Goal: Task Accomplishment & Management: Manage account settings

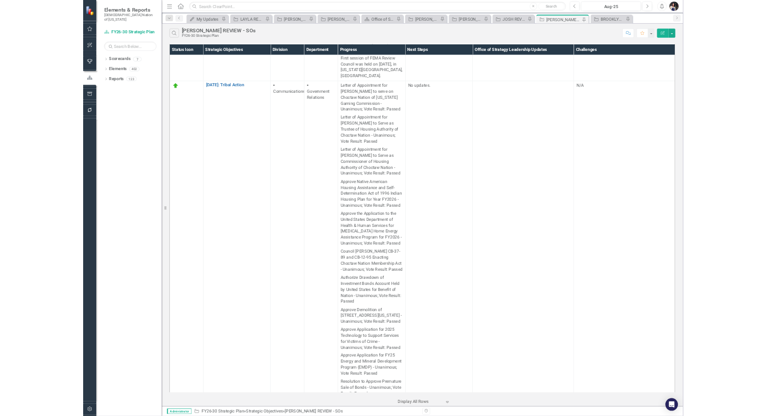
scroll to position [1400, 0]
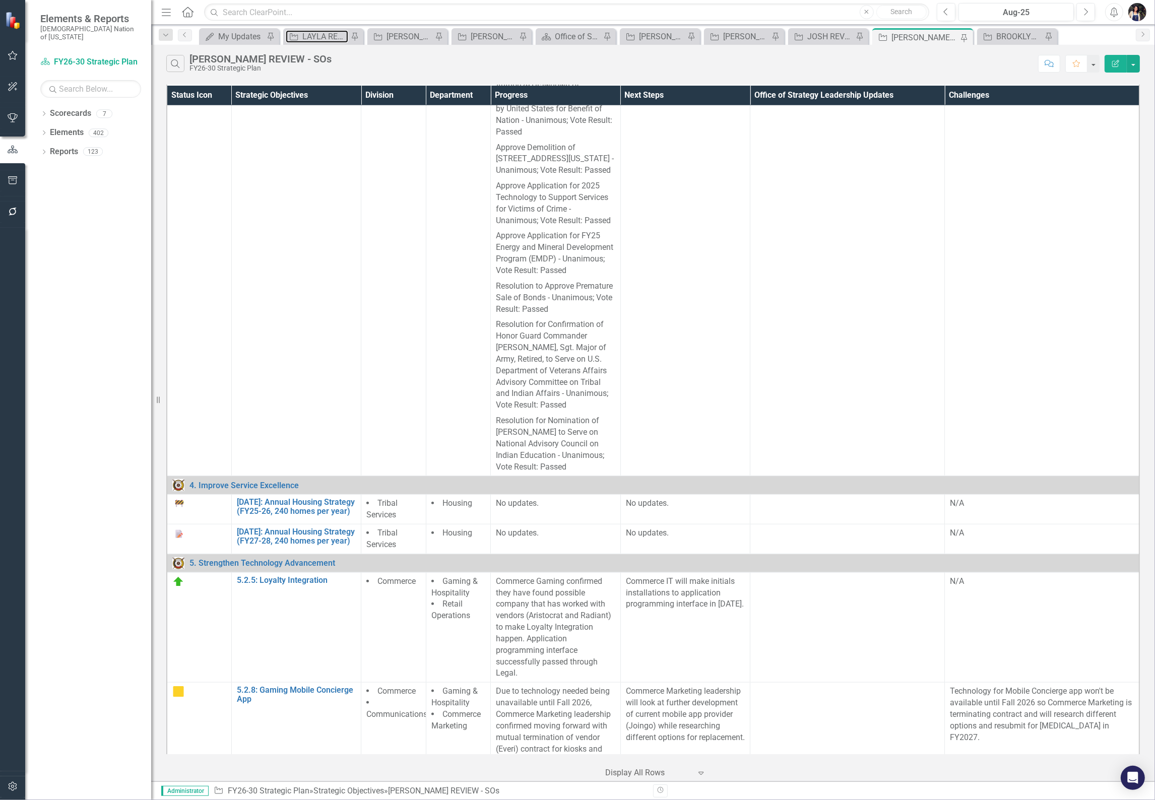
click at [331, 37] on div "LAYLA REVIEW" at bounding box center [325, 36] width 46 height 13
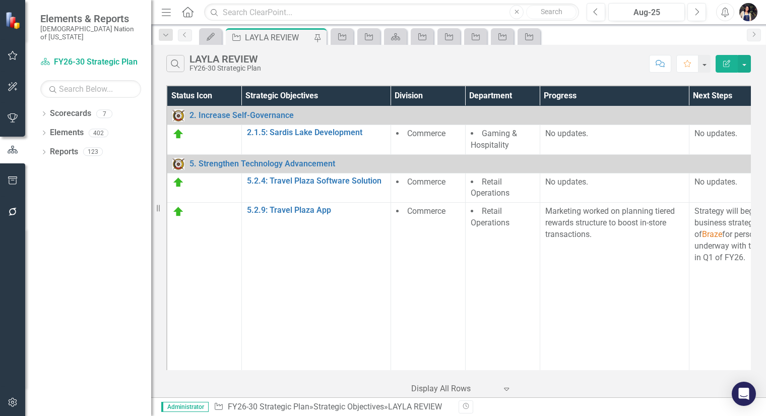
drag, startPoint x: 163, startPoint y: 11, endPoint x: 166, endPoint y: 16, distance: 5.9
click at [163, 11] on icon "Menu" at bounding box center [166, 12] width 13 height 11
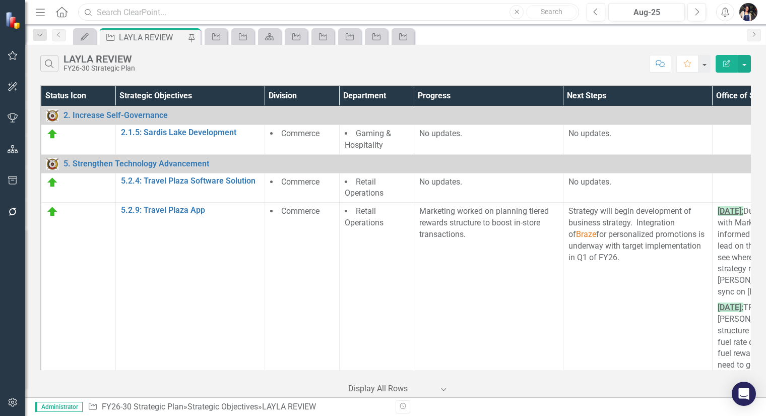
click at [184, 13] on input "text" at bounding box center [328, 13] width 501 height 18
drag, startPoint x: 164, startPoint y: 14, endPoint x: 70, endPoint y: 13, distance: 94.8
click at [70, 13] on div "Menu Home Search tribal member Close Search" at bounding box center [305, 12] width 544 height 19
type input "4"
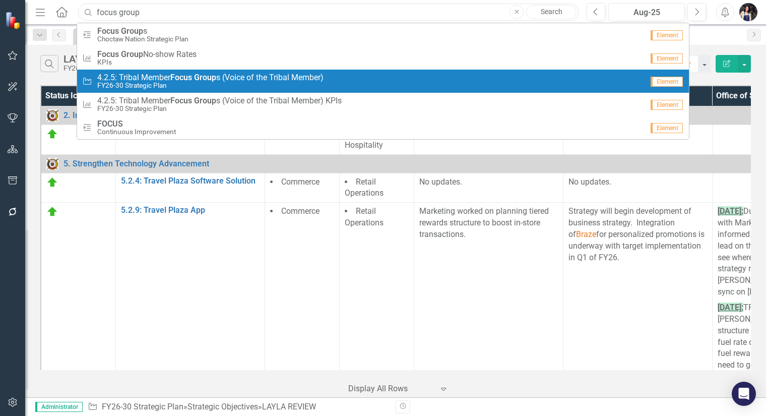
type input "focus group"
click at [162, 83] on small "FY26-30 Strategic Plan" at bounding box center [210, 86] width 226 height 8
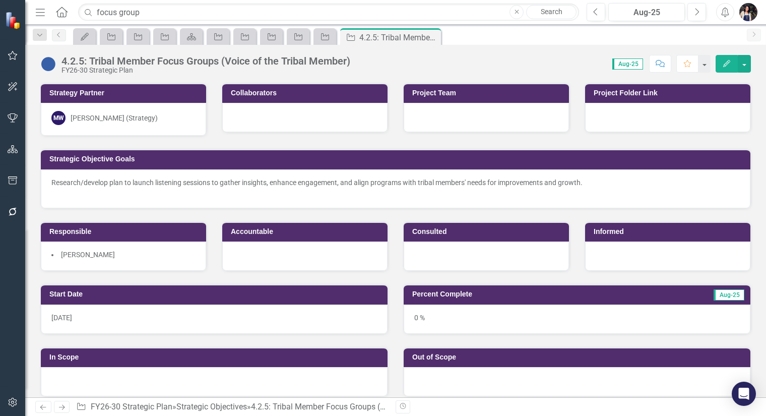
click at [732, 68] on button "Edit" at bounding box center [727, 64] width 22 height 18
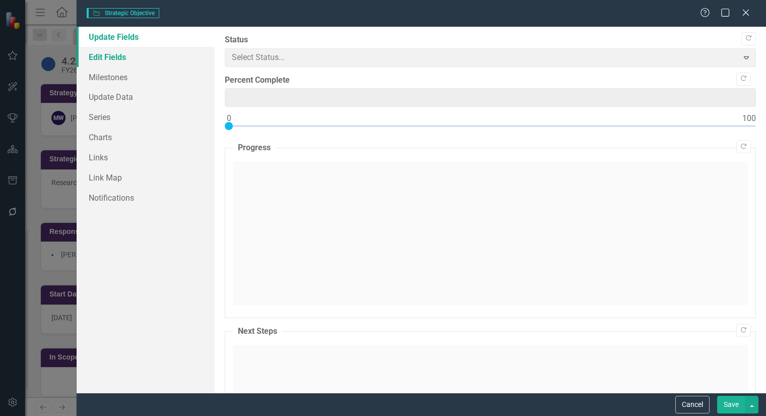
type input "0"
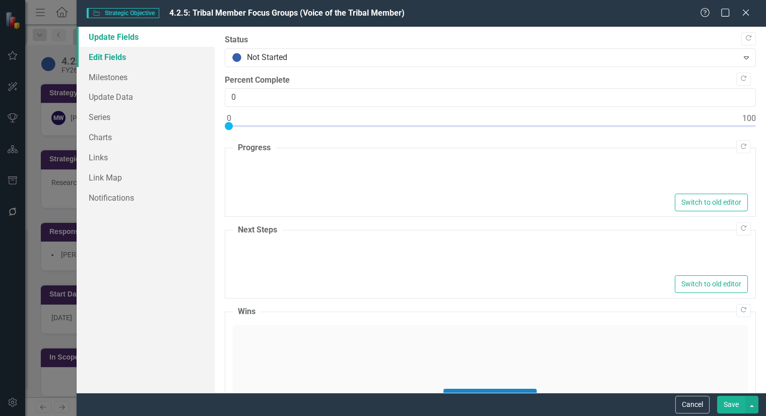
click at [128, 59] on link "Edit Fields" at bounding box center [146, 57] width 138 height 20
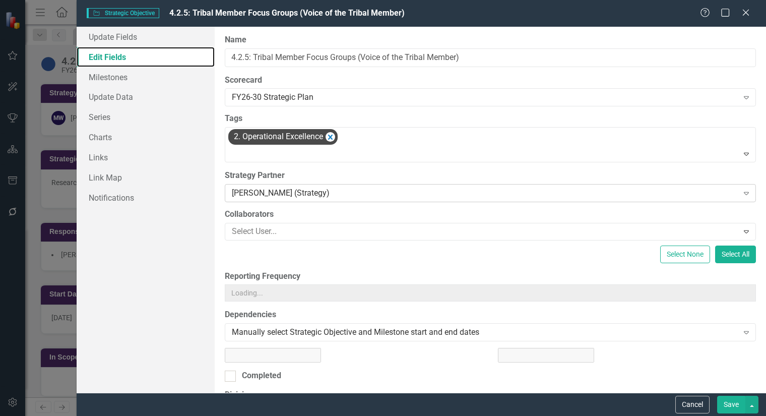
type input "https://"
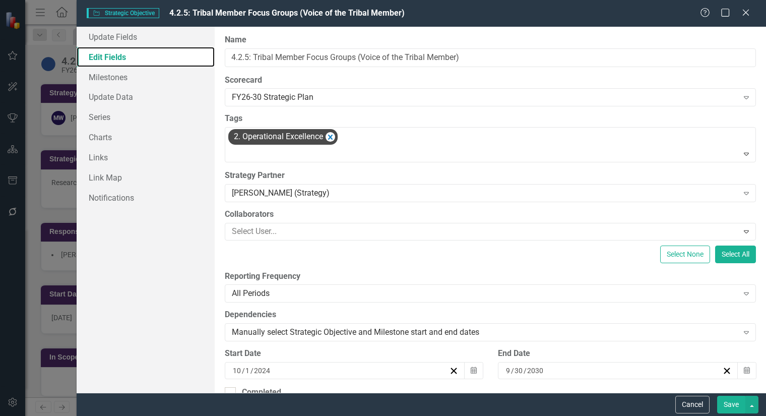
scroll to position [326, 0]
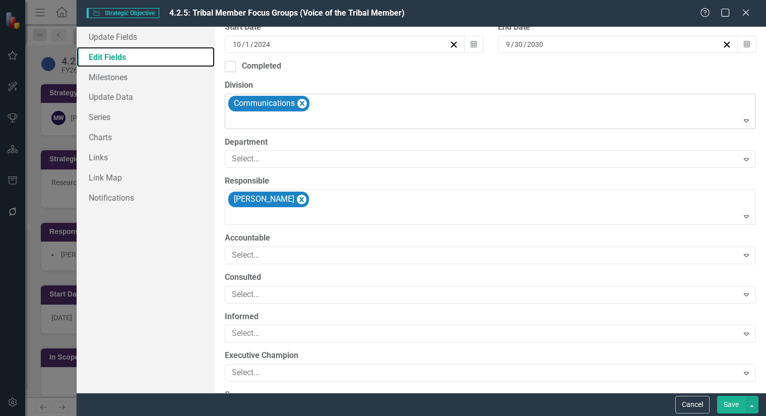
click at [306, 110] on icon "Remove Communications" at bounding box center [302, 103] width 10 height 13
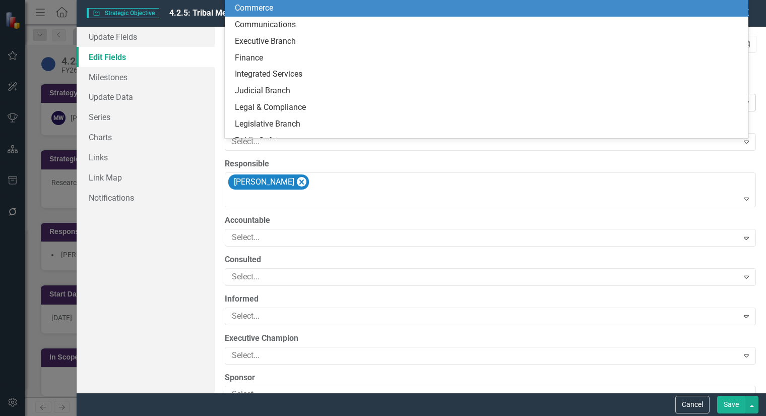
click at [301, 109] on div at bounding box center [483, 103] width 511 height 14
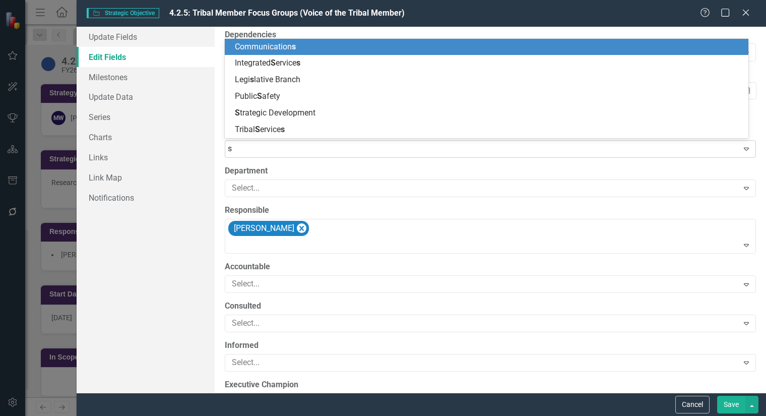
type input "st"
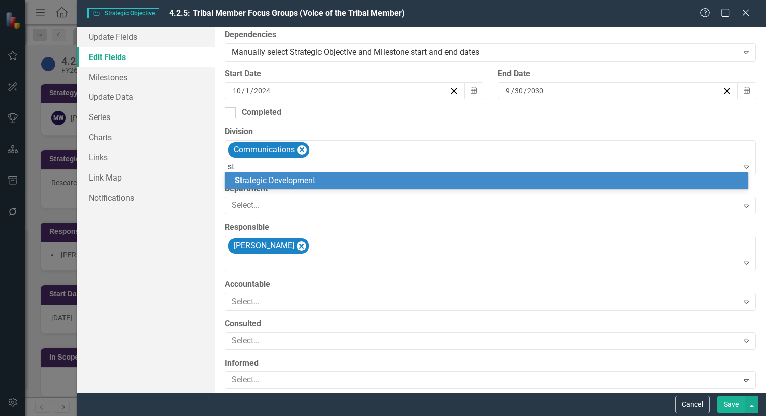
click at [307, 182] on span "St rategic Development" at bounding box center [275, 180] width 81 height 10
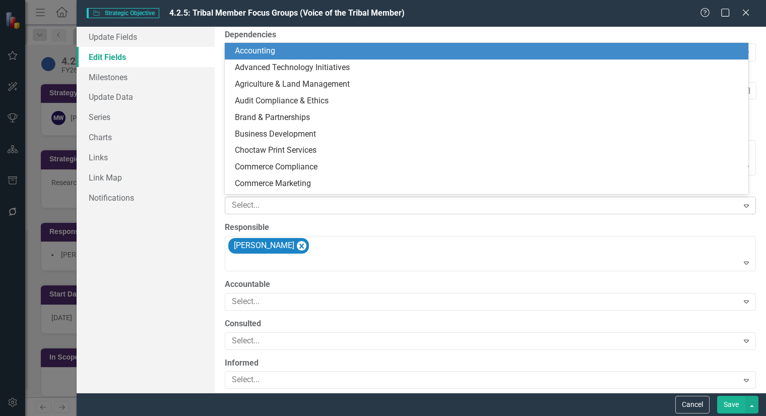
click at [306, 206] on div at bounding box center [483, 206] width 511 height 14
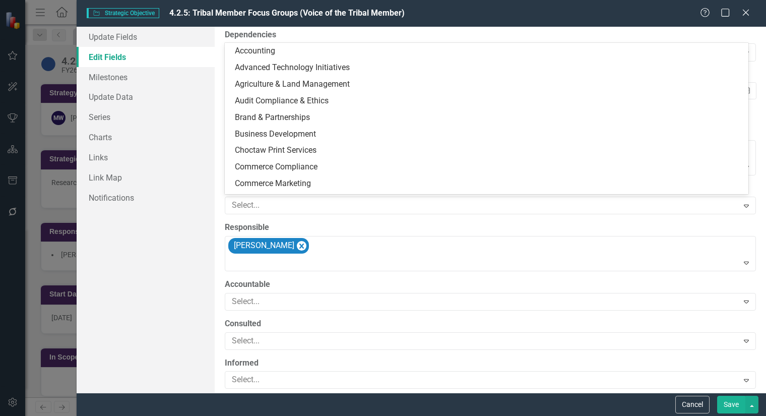
scroll to position [20, 0]
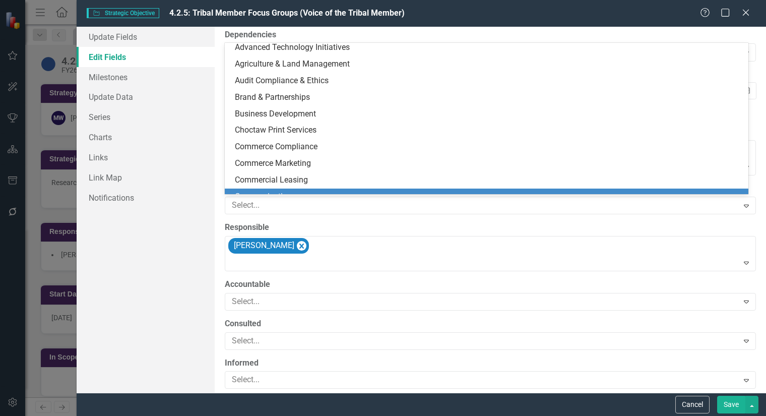
click at [336, 226] on label "Responsible" at bounding box center [490, 228] width 531 height 12
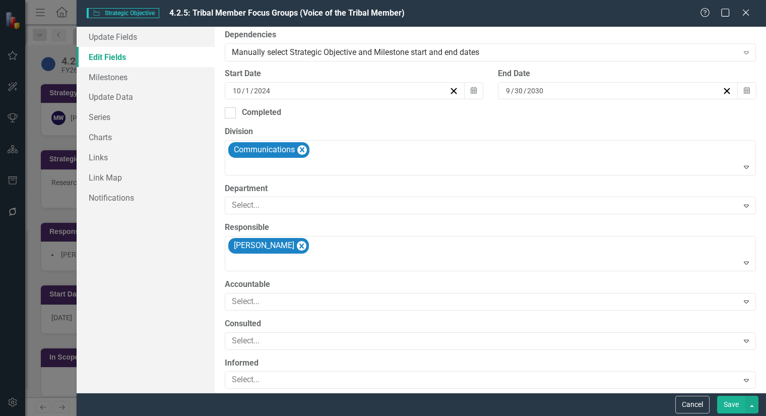
click at [741, 406] on button "Save" at bounding box center [731, 405] width 28 height 18
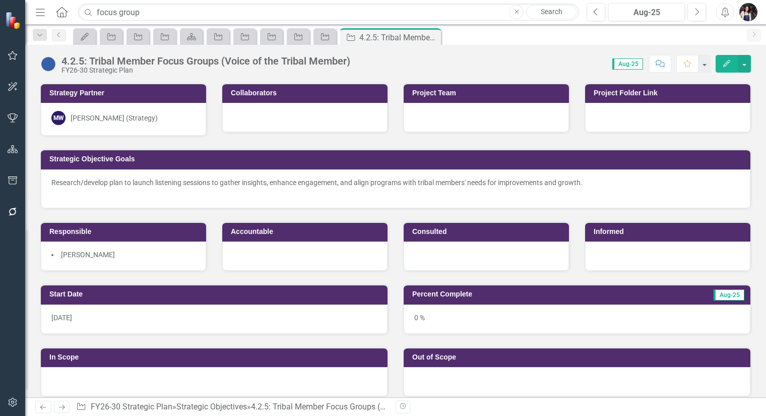
click at [729, 64] on icon "Edit" at bounding box center [726, 63] width 9 height 7
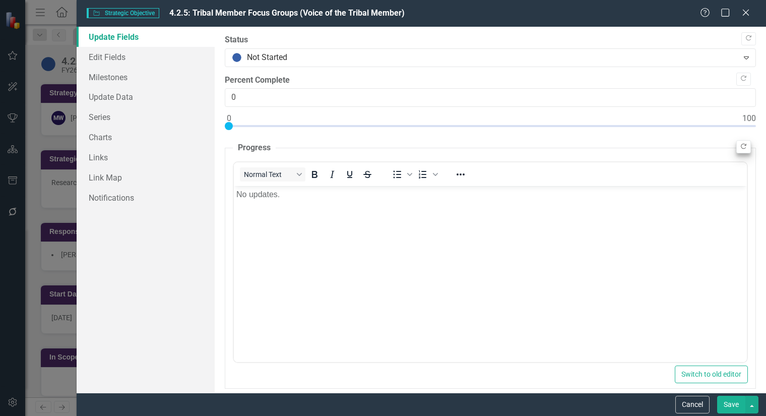
scroll to position [0, 0]
click at [130, 56] on link "Edit Fields" at bounding box center [146, 57] width 138 height 20
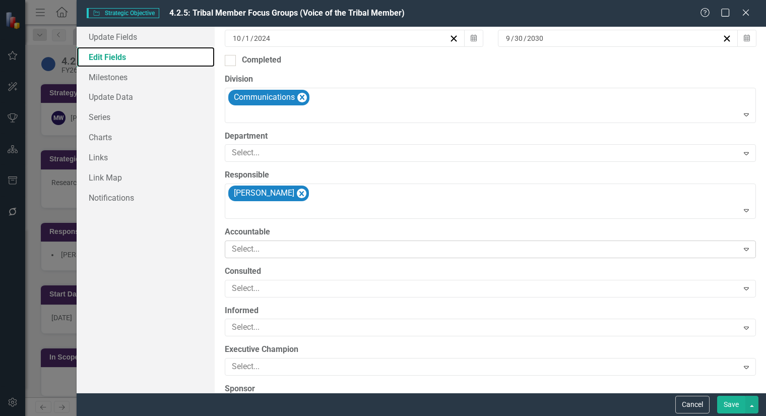
scroll to position [224, 0]
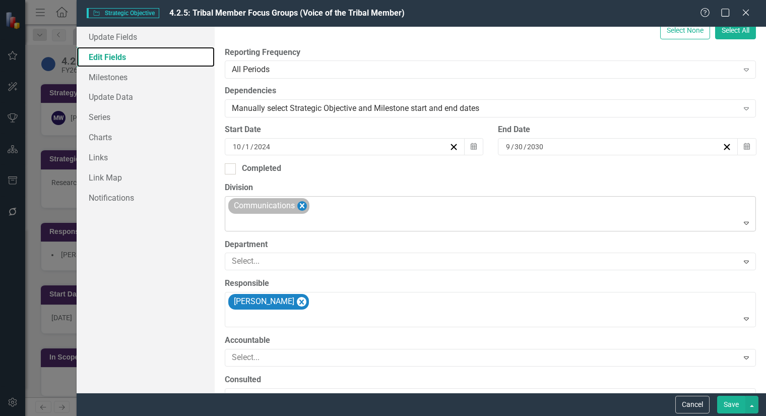
click at [305, 207] on icon "Remove Communications" at bounding box center [302, 206] width 10 height 13
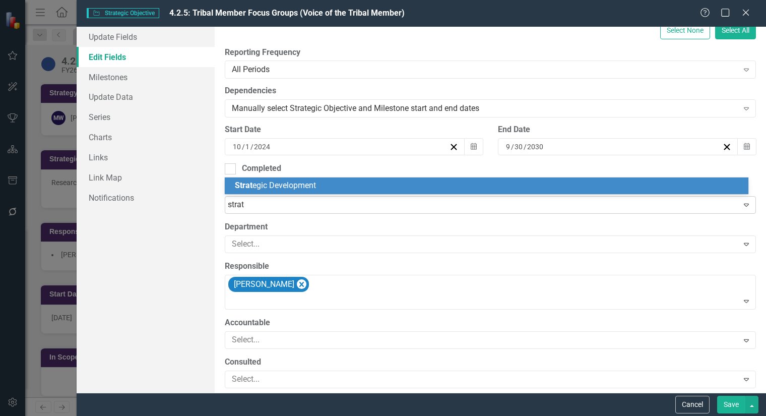
type input "strate"
click at [316, 187] on span "Strate gic Development" at bounding box center [276, 185] width 82 height 10
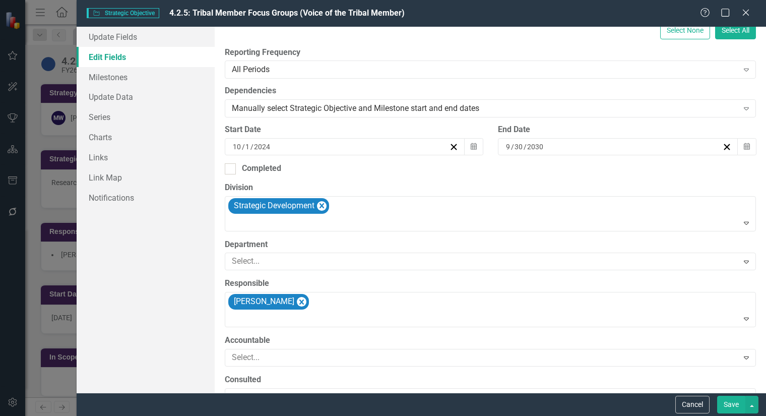
click at [741, 407] on button "Save" at bounding box center [731, 405] width 28 height 18
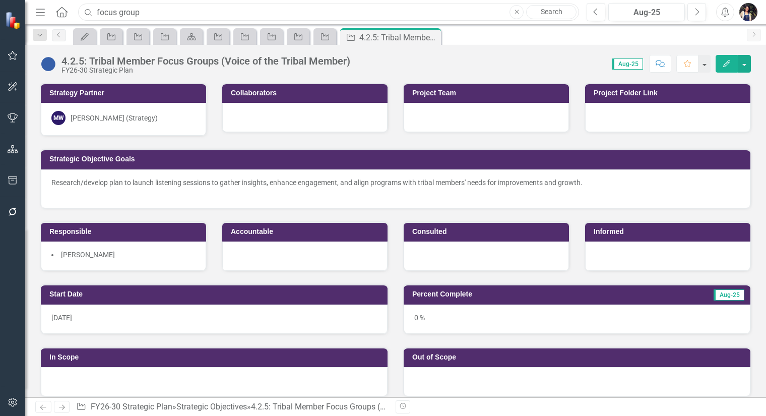
drag, startPoint x: 144, startPoint y: 11, endPoint x: 72, endPoint y: 16, distance: 71.8
click at [72, 16] on div "Menu Home Search focus group Close Search" at bounding box center [305, 12] width 544 height 19
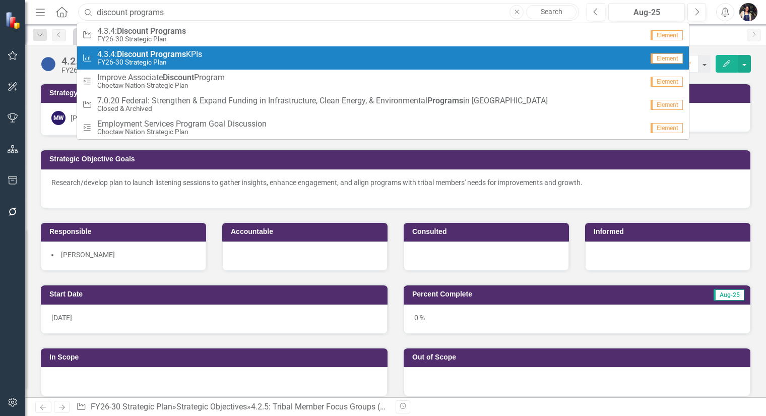
type input "discount programs"
click at [144, 32] on strong "Discount" at bounding box center [132, 31] width 31 height 10
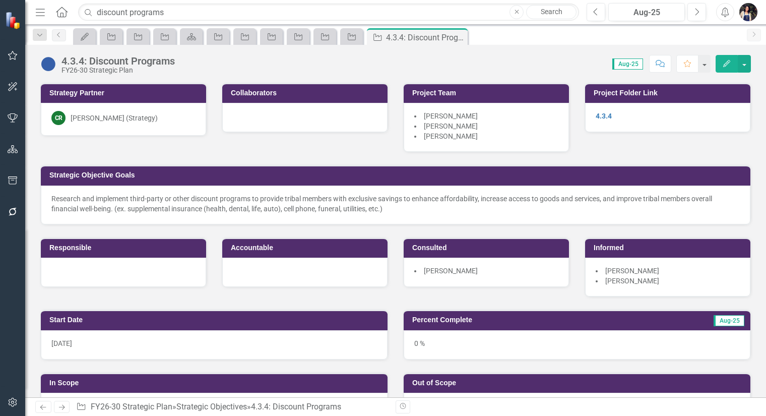
click at [724, 62] on icon "Edit" at bounding box center [726, 63] width 9 height 7
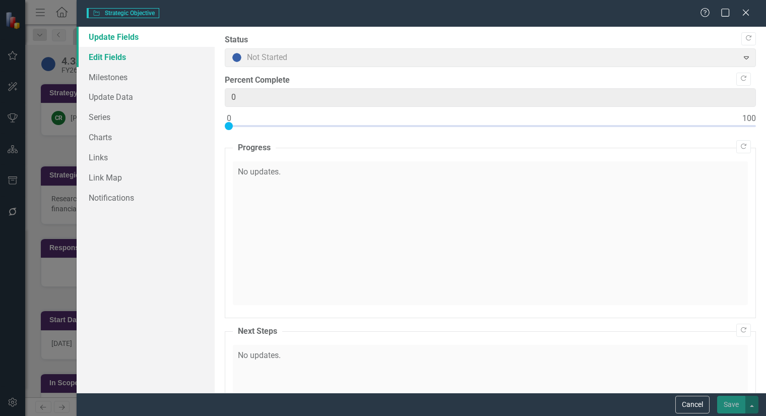
click at [120, 58] on link "Edit Fields" at bounding box center [146, 57] width 138 height 20
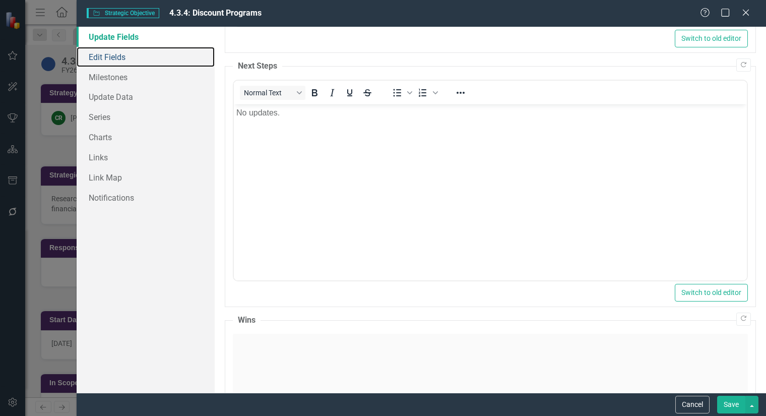
scroll to position [560, 0]
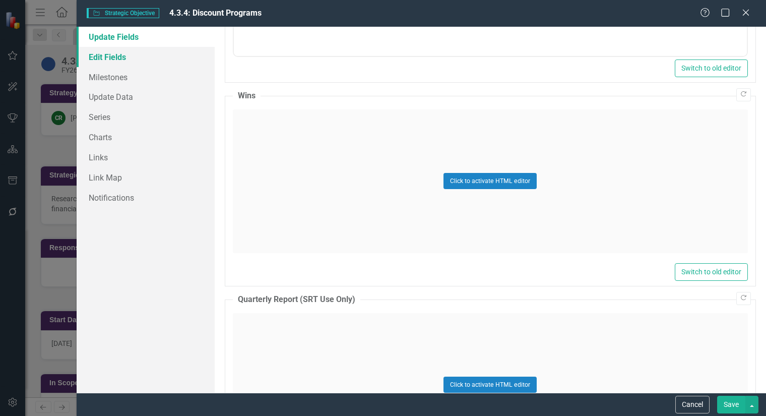
click at [114, 58] on link "Edit Fields" at bounding box center [146, 57] width 138 height 20
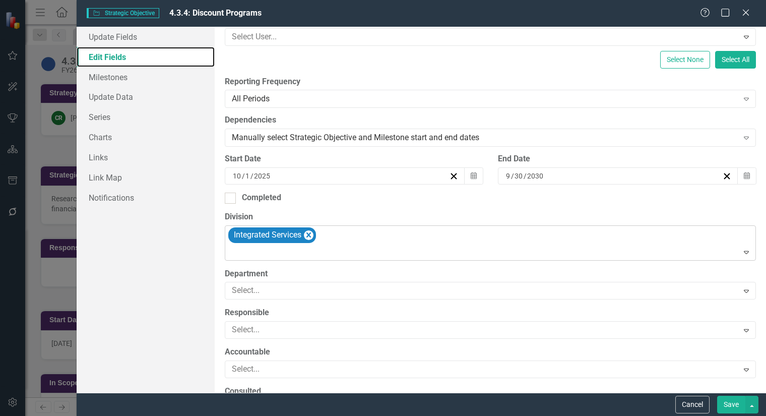
scroll to position [336, 0]
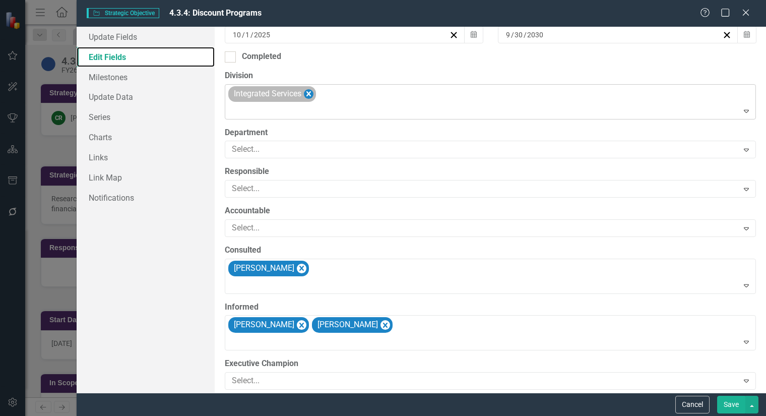
click at [311, 93] on icon "Remove Integrated Services" at bounding box center [308, 93] width 5 height 5
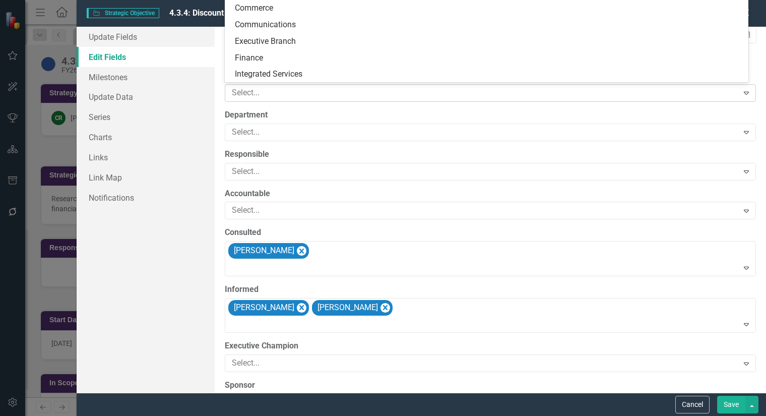
click at [284, 95] on div at bounding box center [483, 93] width 511 height 14
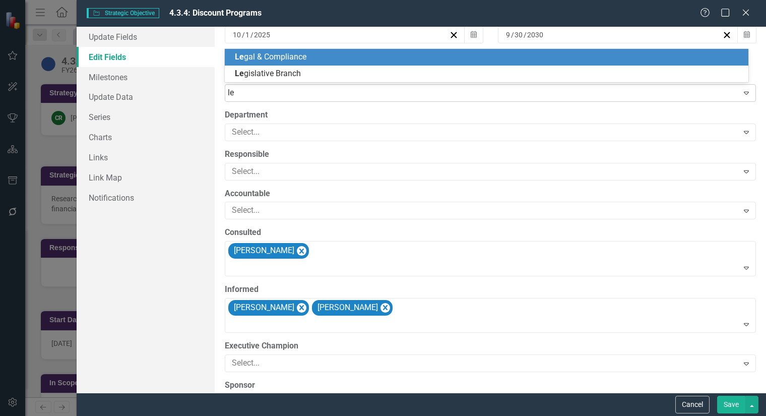
type input "leg"
click at [304, 57] on span "Leg al & Compliance" at bounding box center [271, 57] width 72 height 10
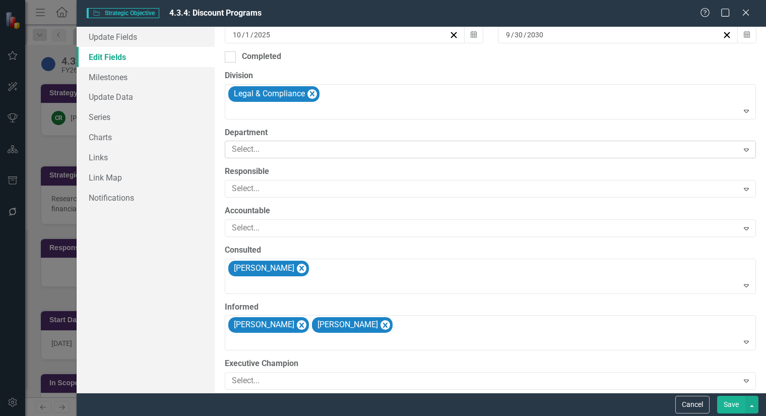
click at [294, 147] on div at bounding box center [483, 150] width 511 height 14
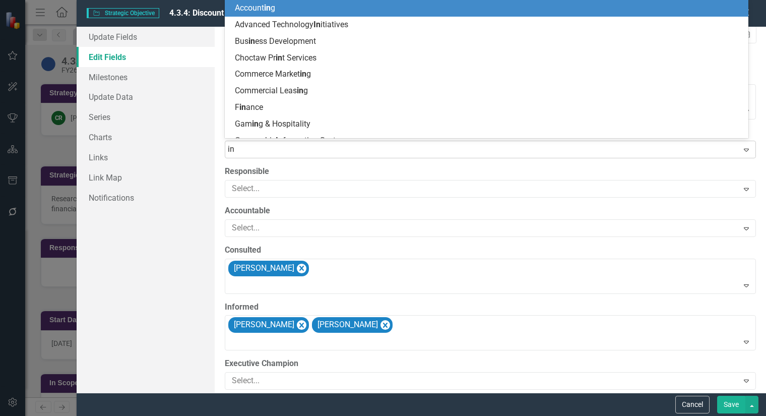
type input "ins"
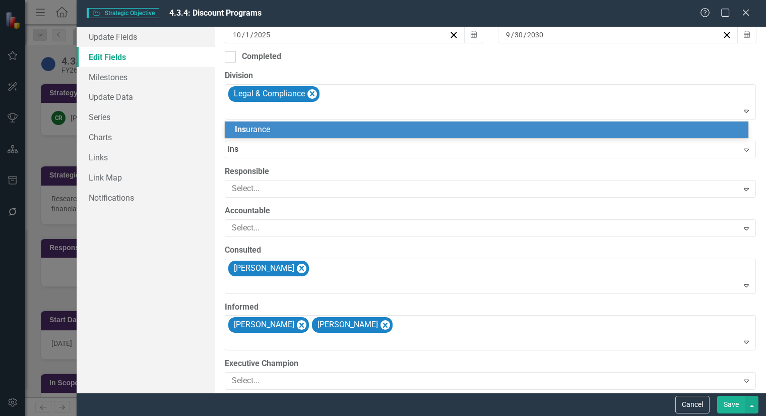
click at [300, 135] on div "Ins urance" at bounding box center [489, 130] width 508 height 12
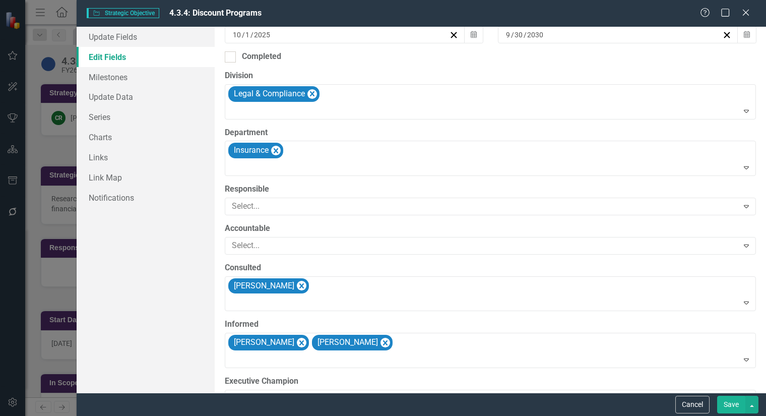
click at [734, 402] on button "Save" at bounding box center [731, 405] width 28 height 18
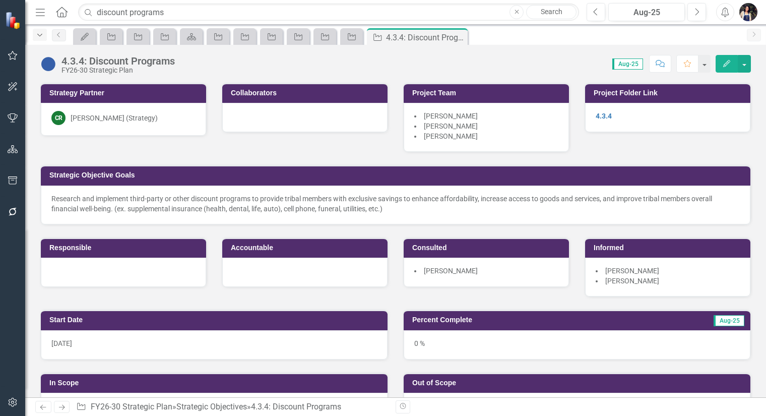
click at [39, 34] on icon "Dropdown" at bounding box center [39, 35] width 9 height 7
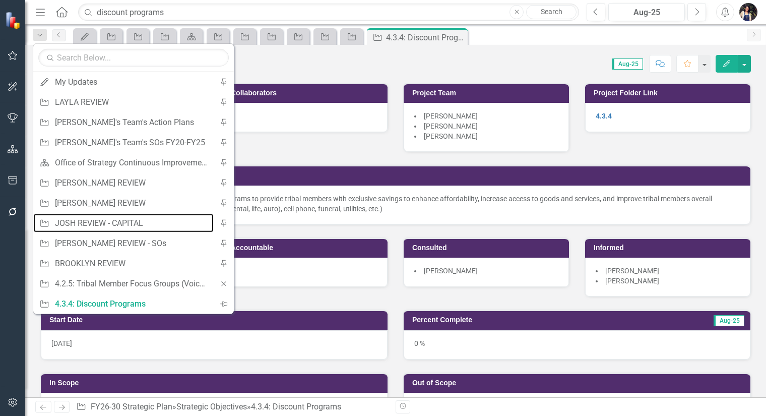
click at [149, 222] on div "JOSH REVIEW - CAPITAL" at bounding box center [132, 223] width 154 height 13
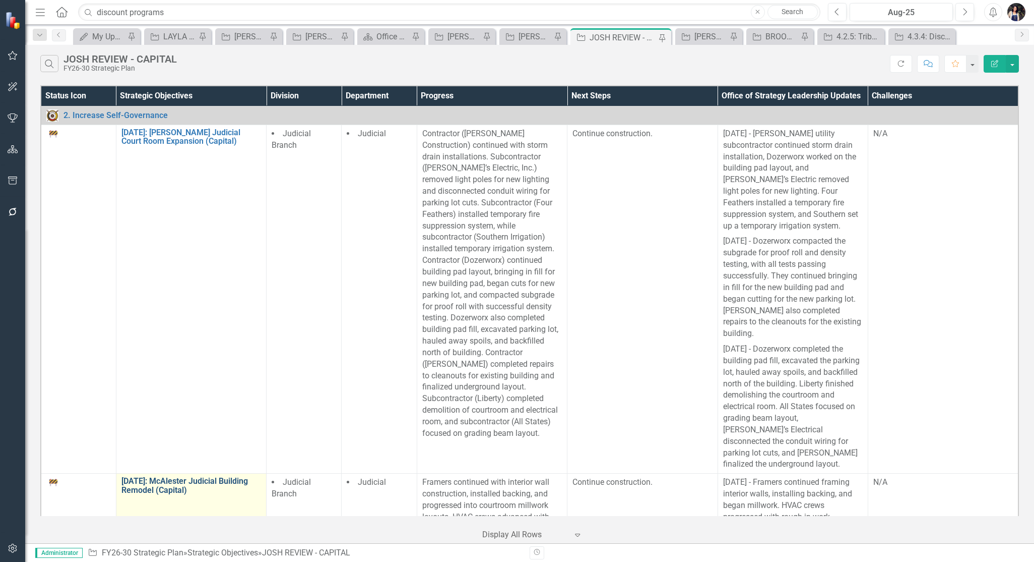
click at [168, 415] on link "[DATE]: McAlester Judicial Building Remodel (Capital)" at bounding box center [191, 485] width 140 height 18
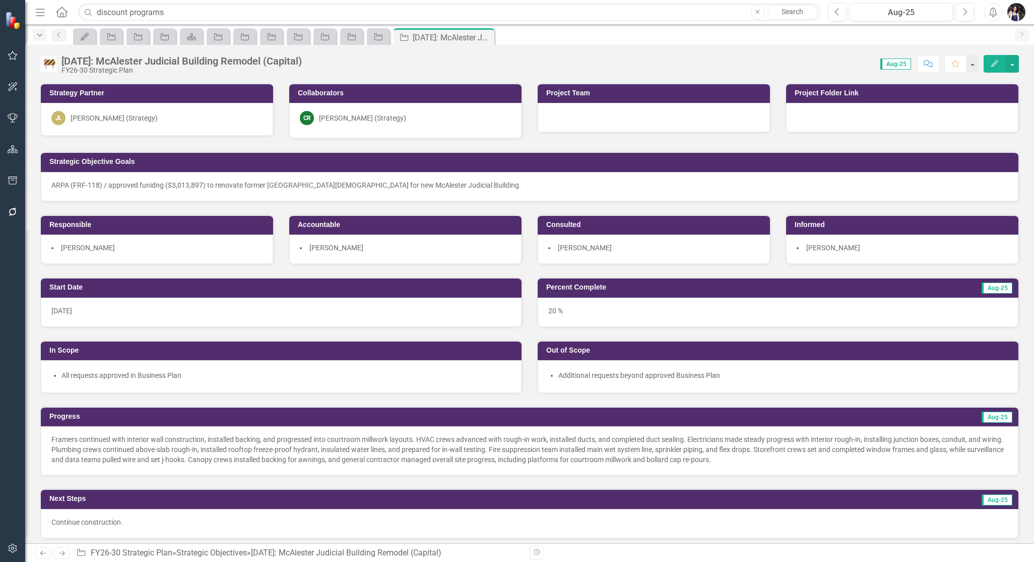
click at [41, 36] on icon "Dropdown" at bounding box center [39, 35] width 9 height 7
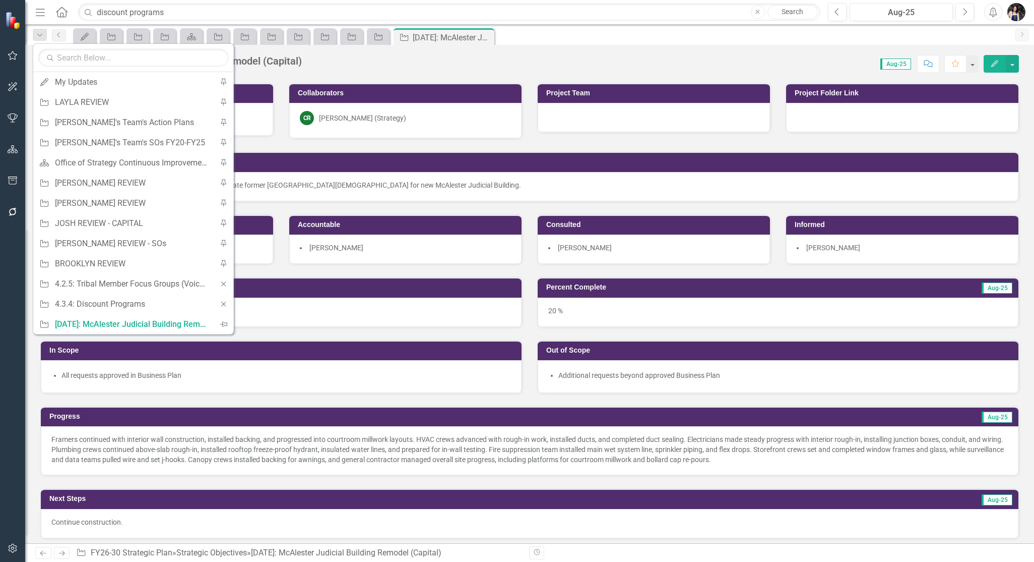
click at [452, 67] on div "Score: 0.00 Aug-25 Completed Comment Favorite Edit" at bounding box center [663, 63] width 712 height 17
